Goal: Transaction & Acquisition: Purchase product/service

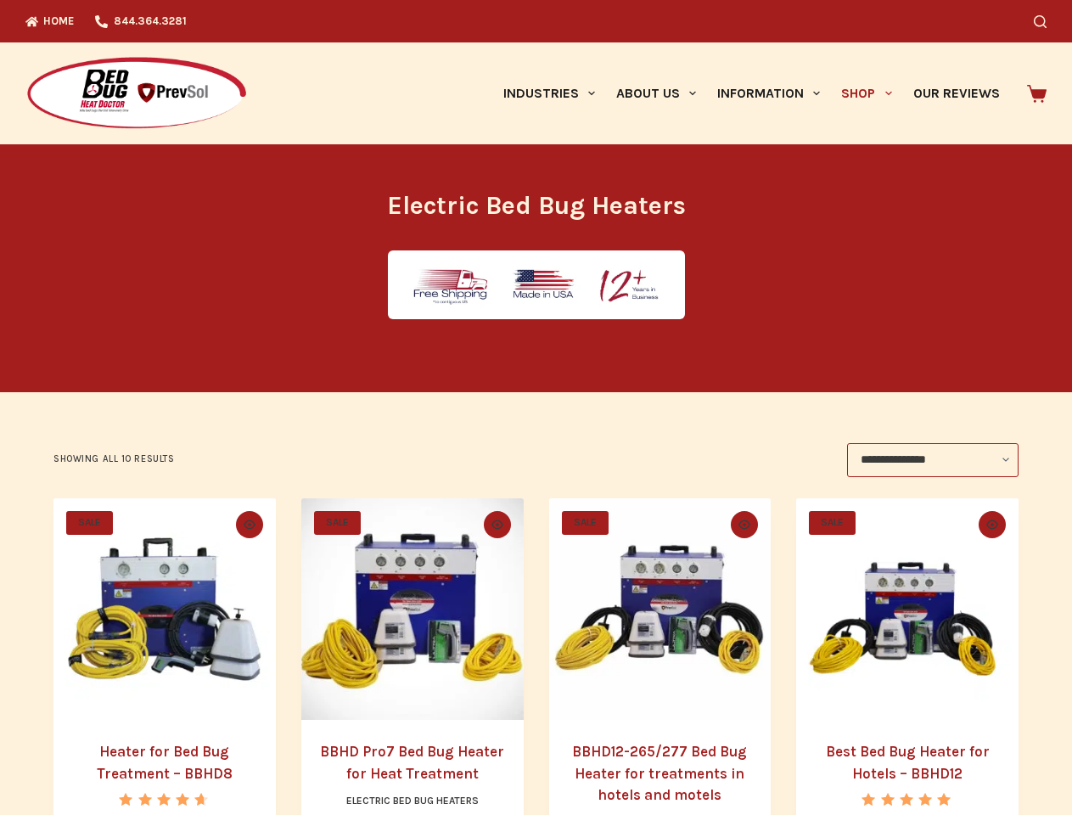
click at [1046, 21] on icon "Search" at bounding box center [1039, 21] width 13 height 13
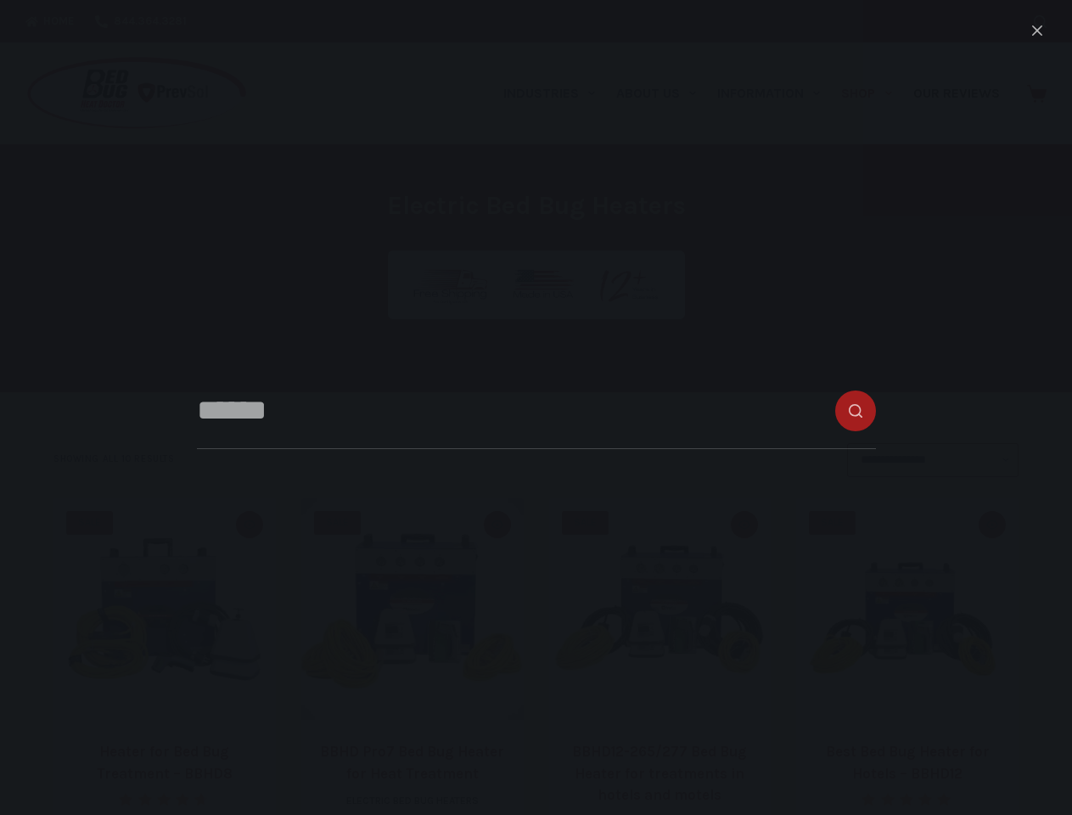
click at [555, 93] on link "Industries" at bounding box center [548, 93] width 113 height 102
click at [663, 93] on link "About Us" at bounding box center [655, 93] width 101 height 102
click at [775, 93] on link "Information" at bounding box center [769, 93] width 124 height 102
click at [873, 93] on link "Shop" at bounding box center [866, 93] width 71 height 102
click at [246, 524] on icon "Quick view toggle" at bounding box center [250, 523] width 12 height 9
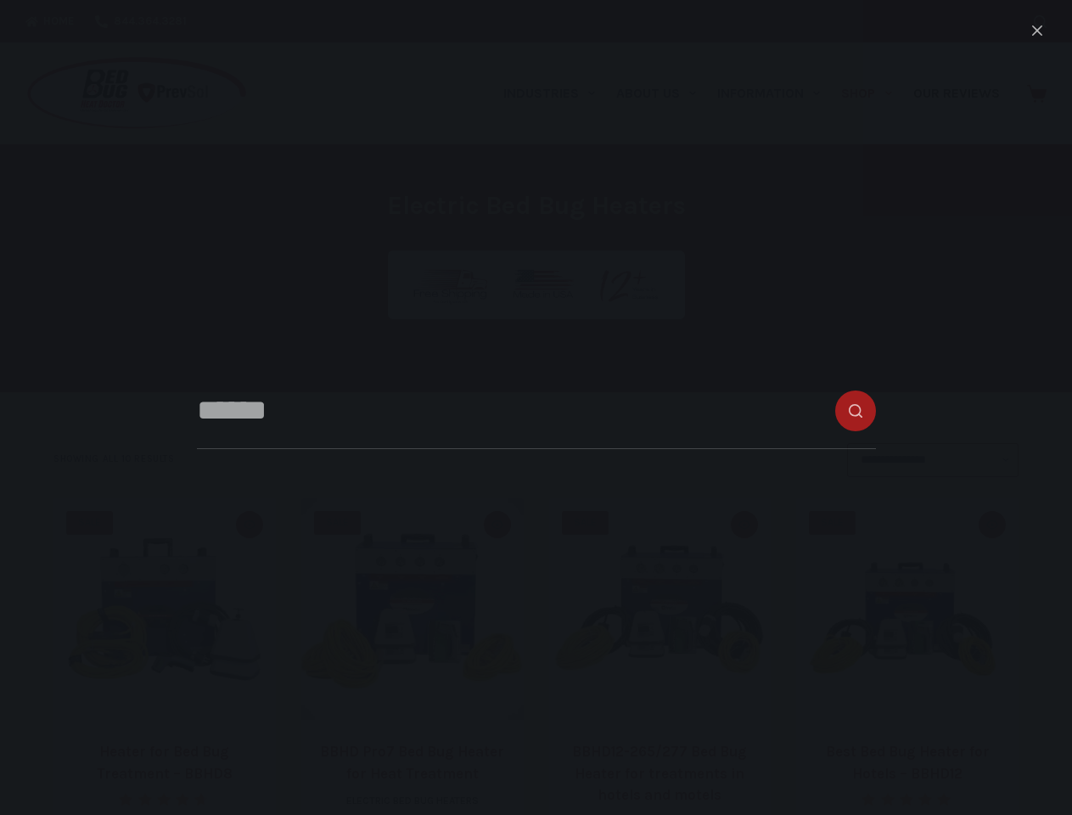
click at [497, 524] on icon "Quick view toggle" at bounding box center [497, 523] width 12 height 9
click at [747, 524] on icon "Quick view toggle" at bounding box center [744, 523] width 12 height 9
click at [998, 524] on icon "Quick view toggle" at bounding box center [992, 523] width 12 height 9
